Goal: Ask a question

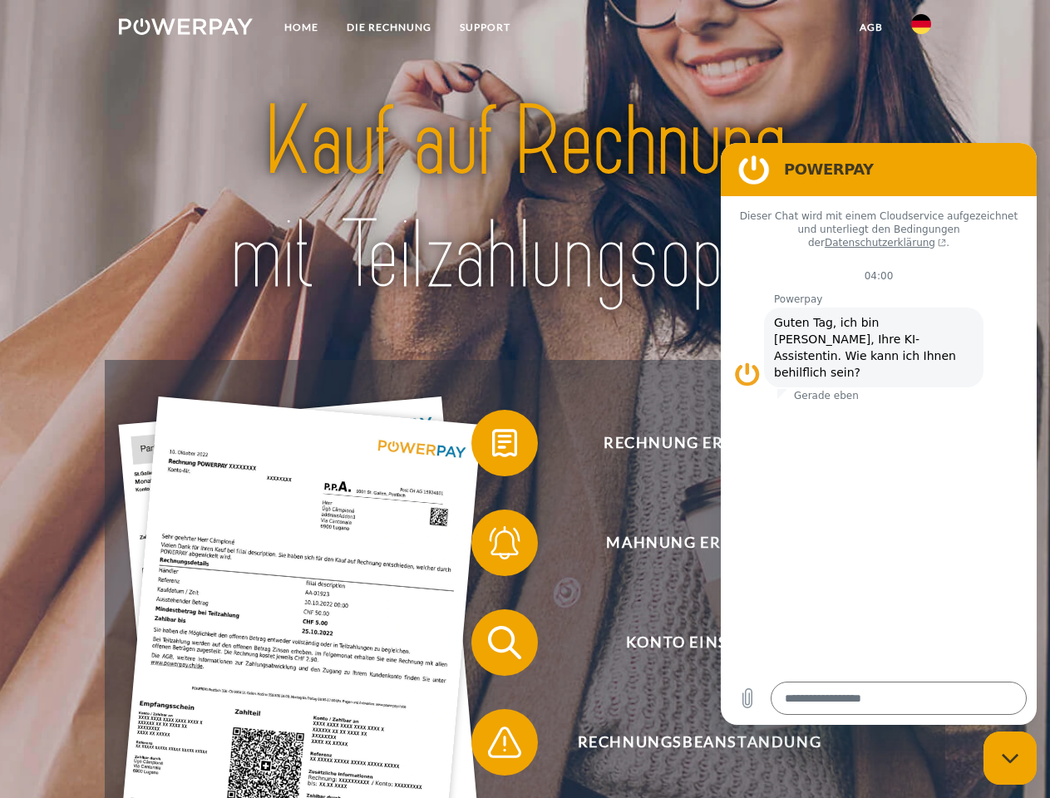
click at [185, 29] on img at bounding box center [186, 26] width 134 height 17
click at [921, 29] on img at bounding box center [921, 24] width 20 height 20
click at [871, 27] on link "agb" at bounding box center [872, 27] width 52 height 30
click at [492, 447] on span at bounding box center [479, 443] width 83 height 83
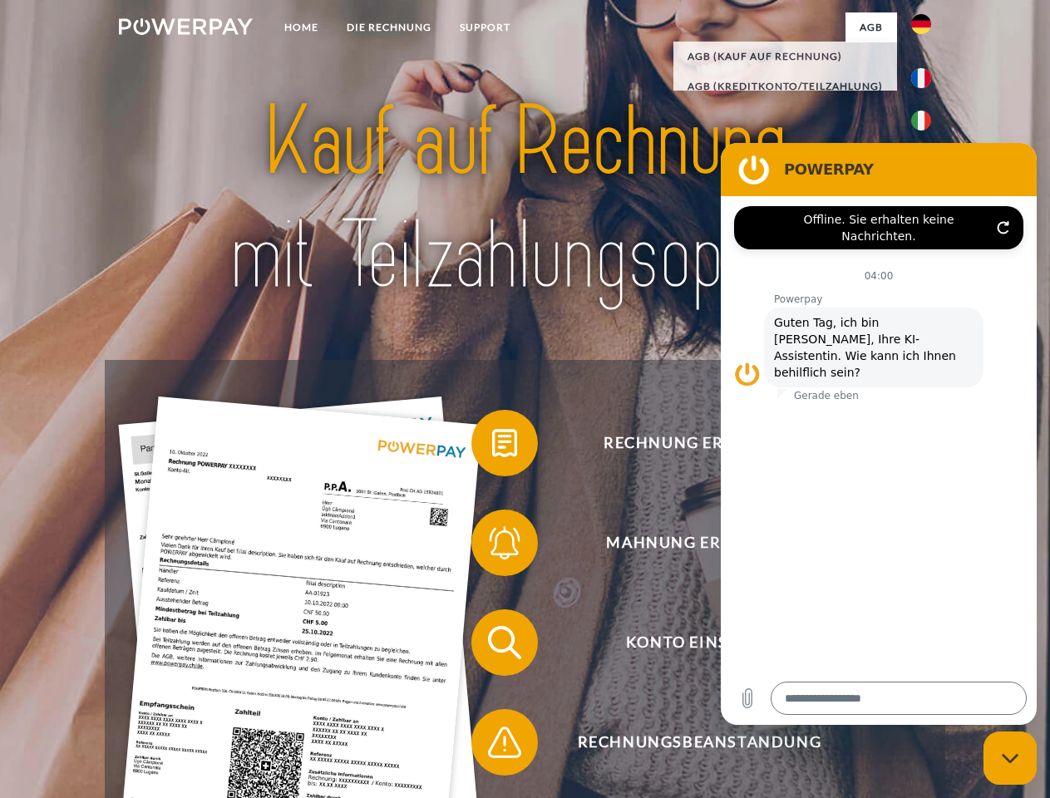
click at [492, 546] on span at bounding box center [479, 542] width 83 height 83
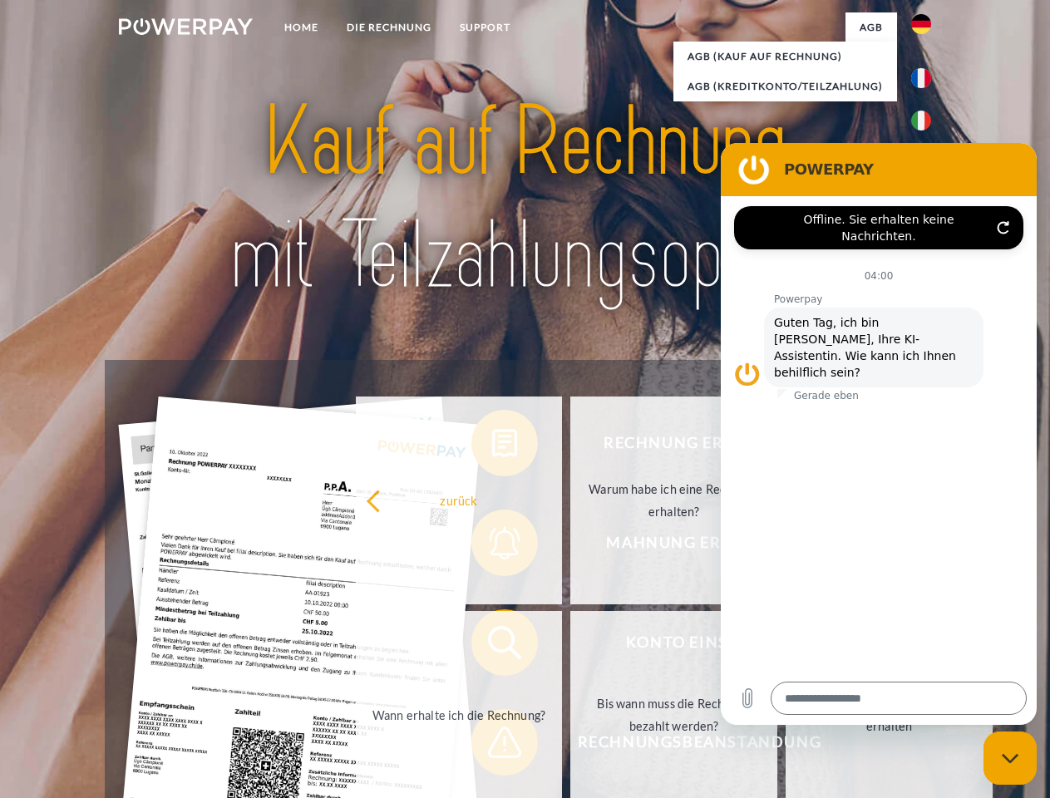
click at [570, 646] on link "Bis wann muss die Rechnung bezahlt werden?" at bounding box center [673, 715] width 207 height 208
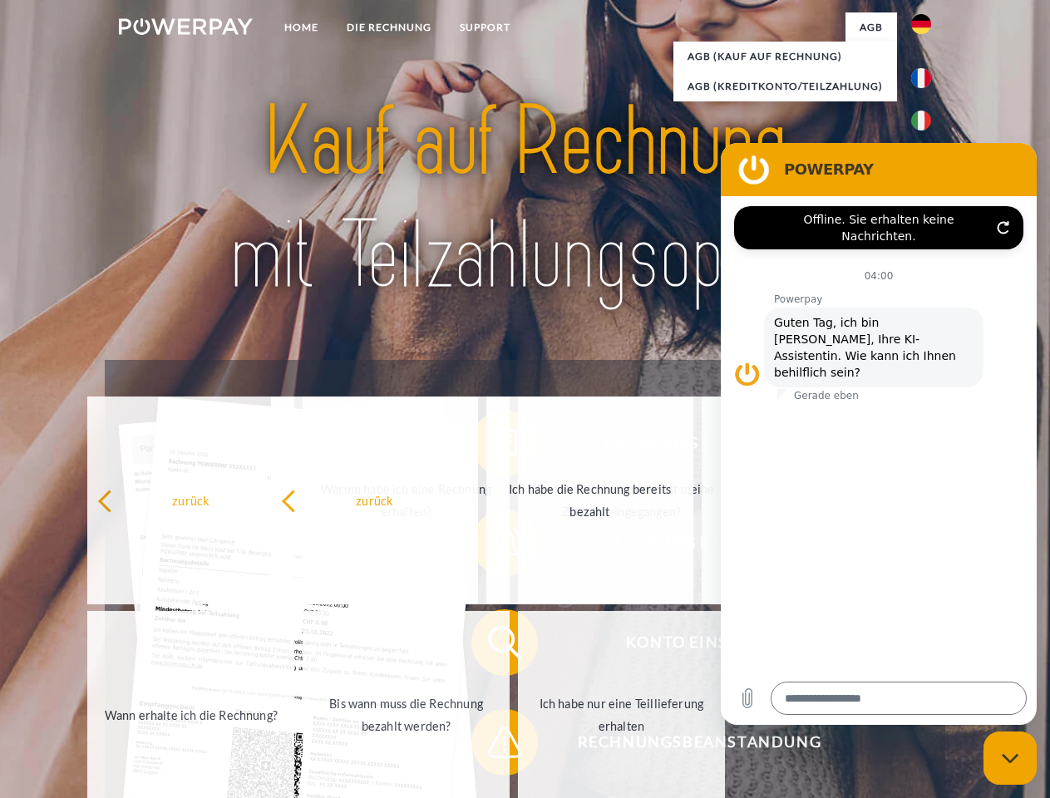
click at [492, 746] on span at bounding box center [479, 742] width 83 height 83
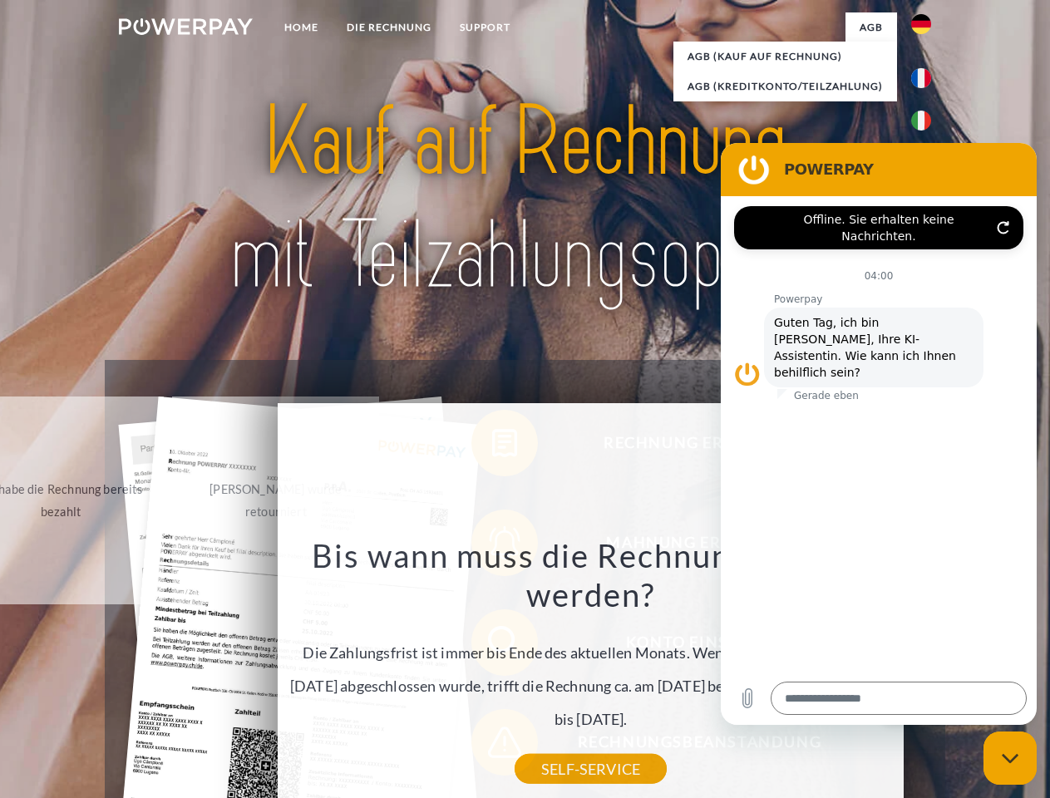
click at [1010, 758] on icon "Messaging-Fenster schließen" at bounding box center [1010, 758] width 17 height 11
type textarea "*"
